Goal: Task Accomplishment & Management: Manage account settings

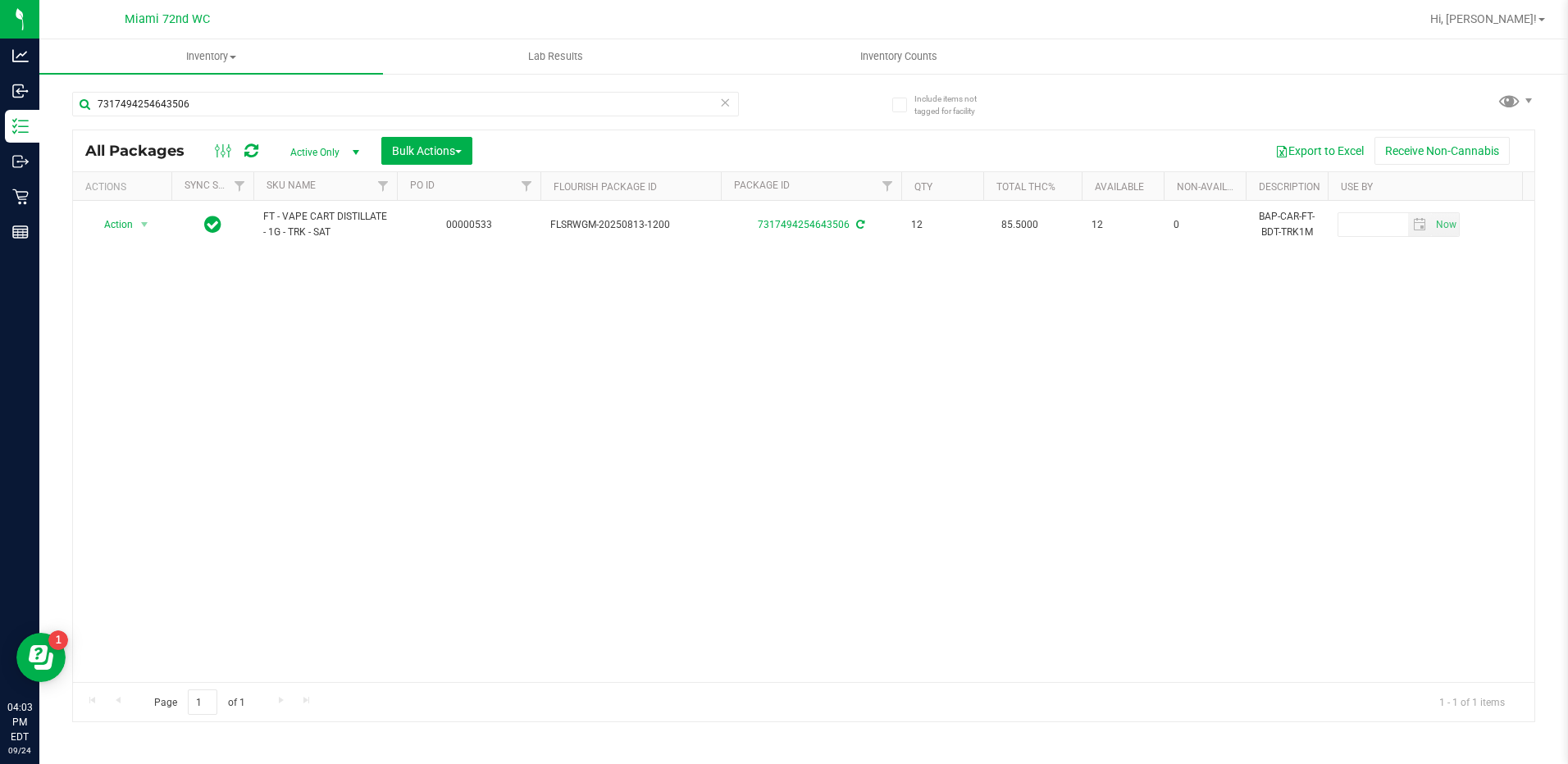
click at [713, 366] on div "Action Action Adjust qty Create package Edit attributes Global inventory Locate…" at bounding box center [804, 442] width 1462 height 481
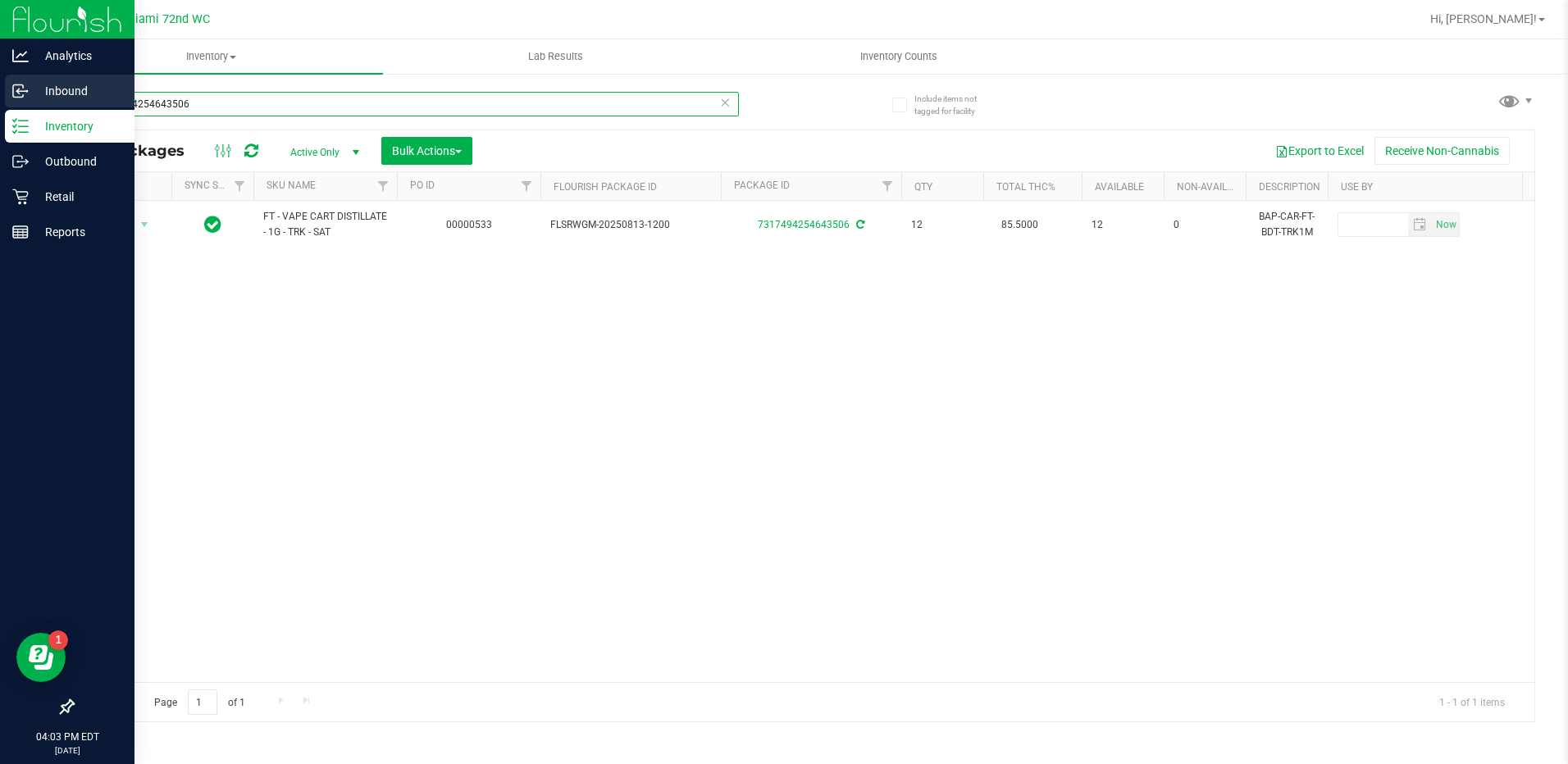
drag, startPoint x: 193, startPoint y: 103, endPoint x: 24, endPoint y: 103, distance: 169.0
click at [24, 103] on div "Analytics Inbound Inventory Outbound Retail Reports 04:03 PM EDT [DATE] 09/24 M…" at bounding box center [784, 382] width 1568 height 764
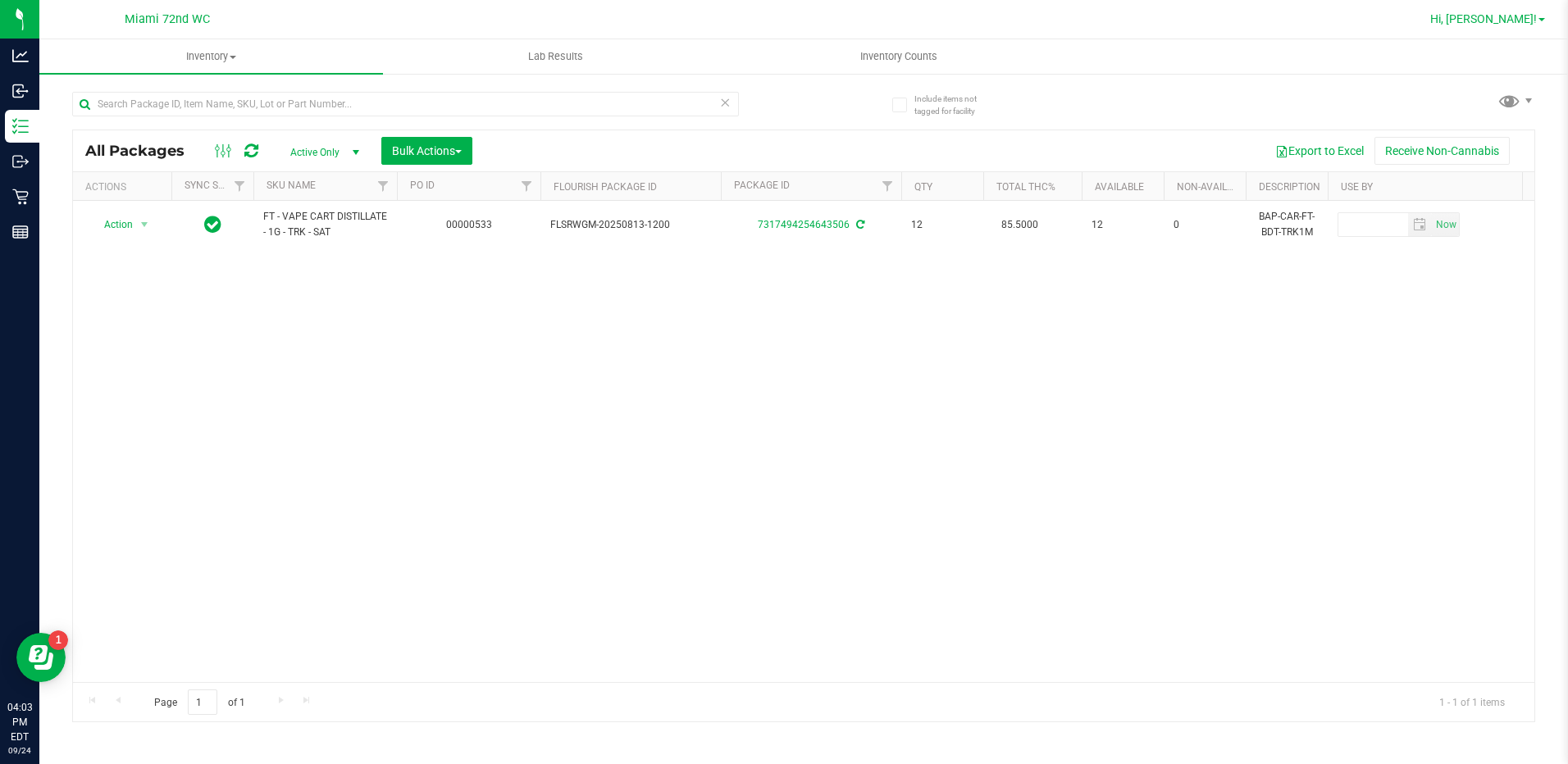
click at [1533, 14] on span "Hi, [PERSON_NAME]!" at bounding box center [1483, 19] width 106 height 13
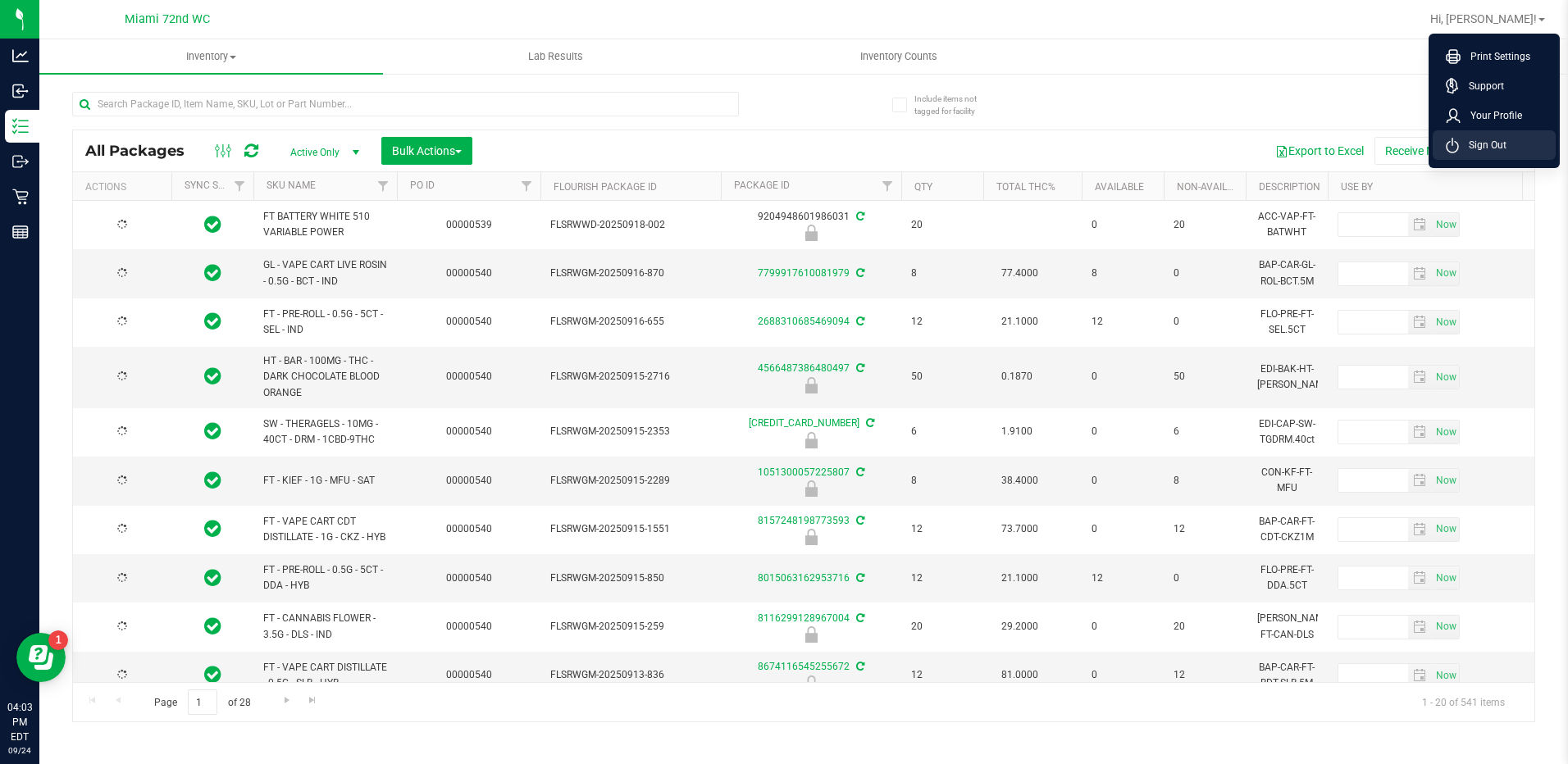
click at [1491, 145] on span "Sign Out" at bounding box center [1482, 145] width 48 height 17
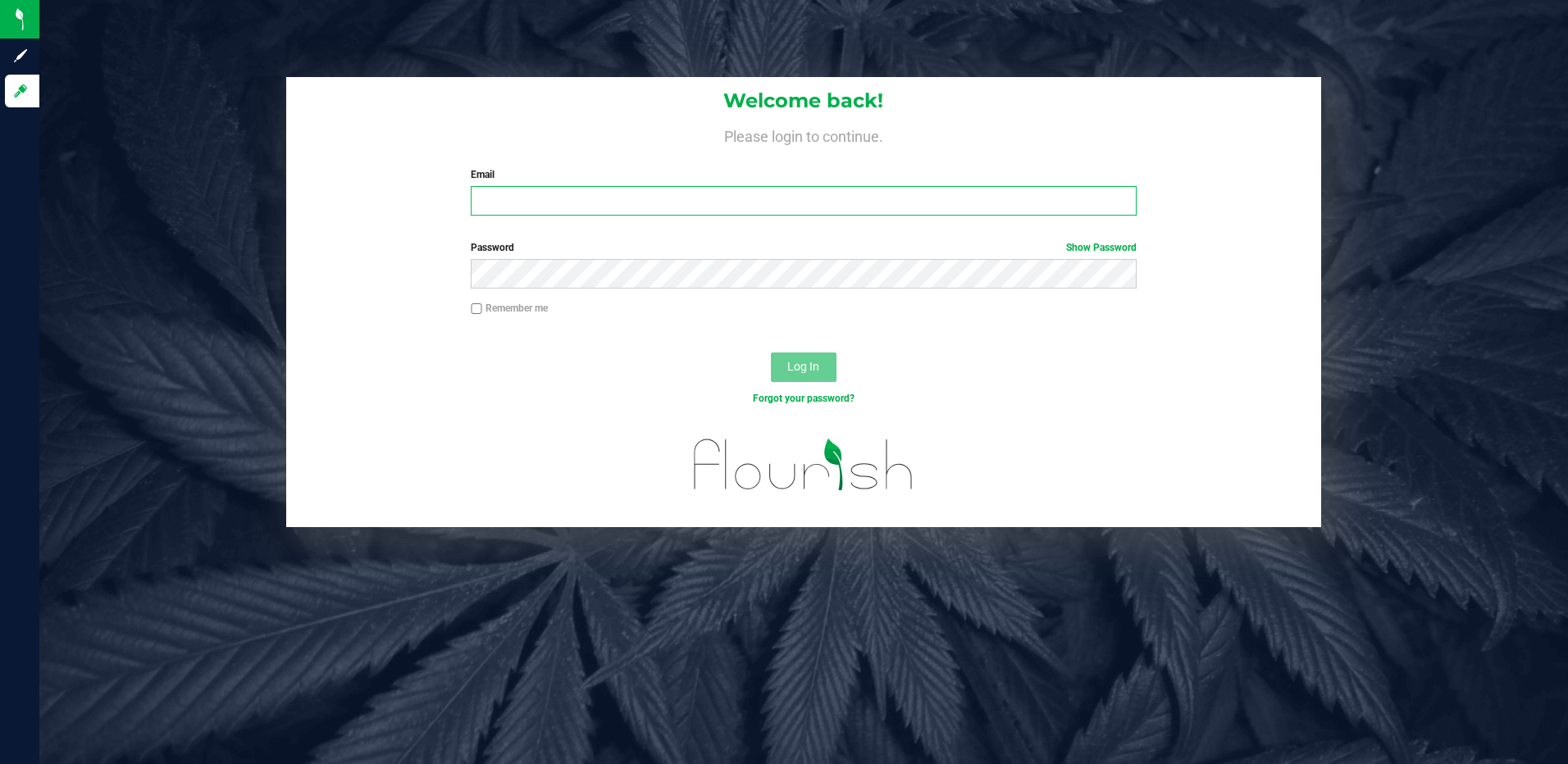
click at [562, 201] on input "Email" at bounding box center [804, 201] width 666 height 30
type input "[EMAIL_ADDRESS][DOMAIN_NAME]"
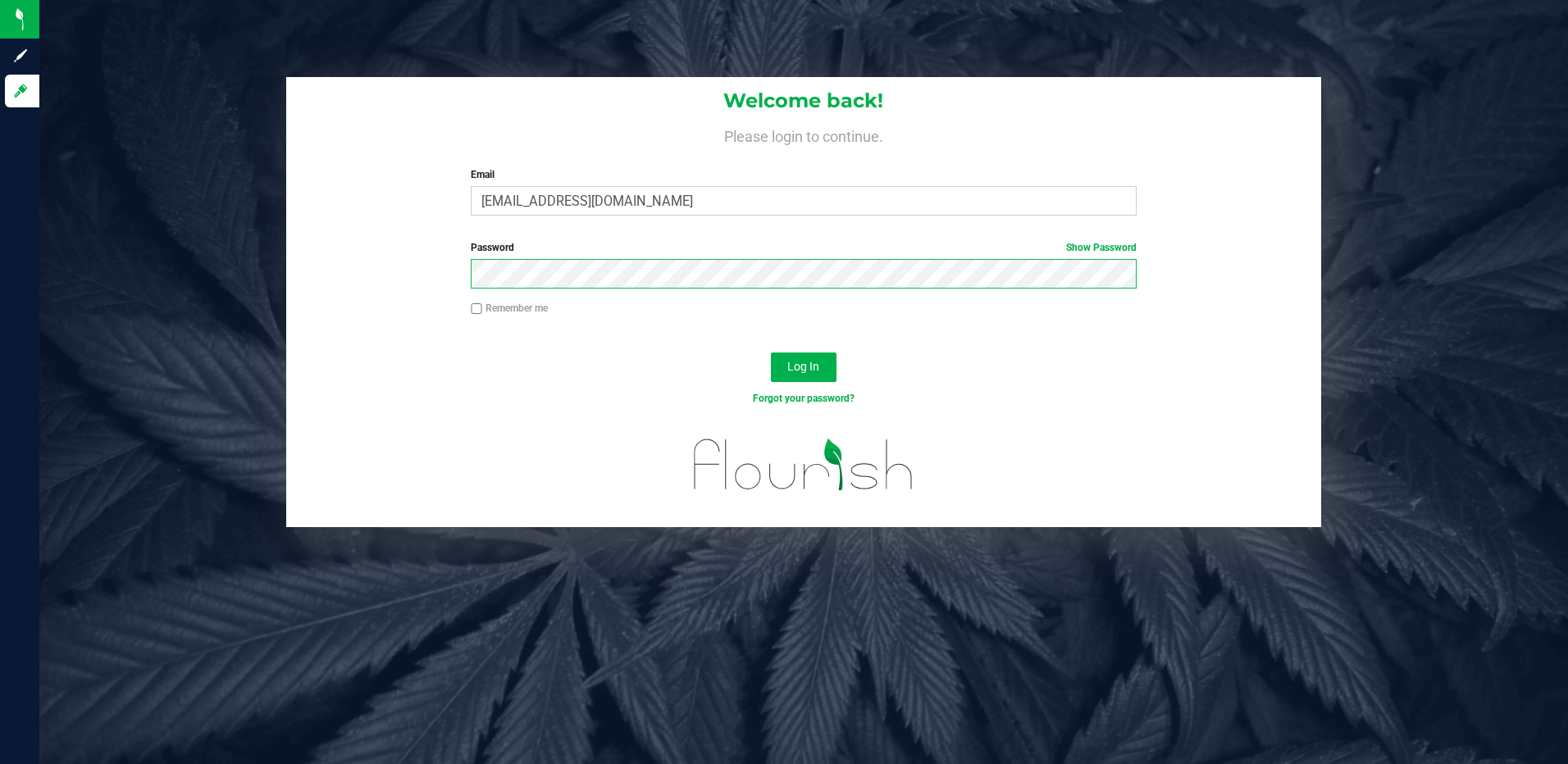
click at [771, 352] on button "Log In" at bounding box center [804, 367] width 65 height 30
